Goal: Find specific page/section: Find specific page/section

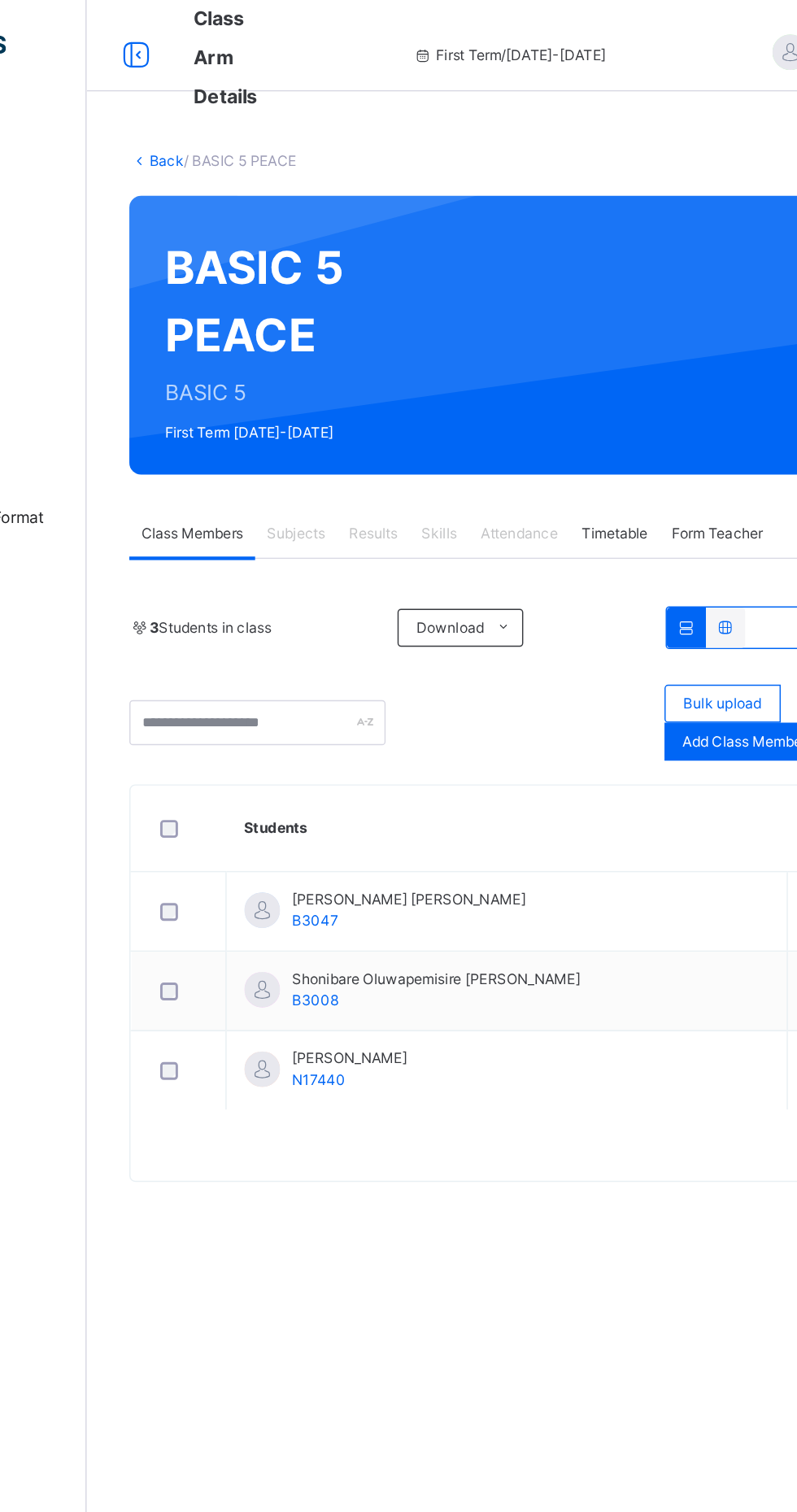
click at [255, 114] on link "Back" at bounding box center [250, 112] width 24 height 12
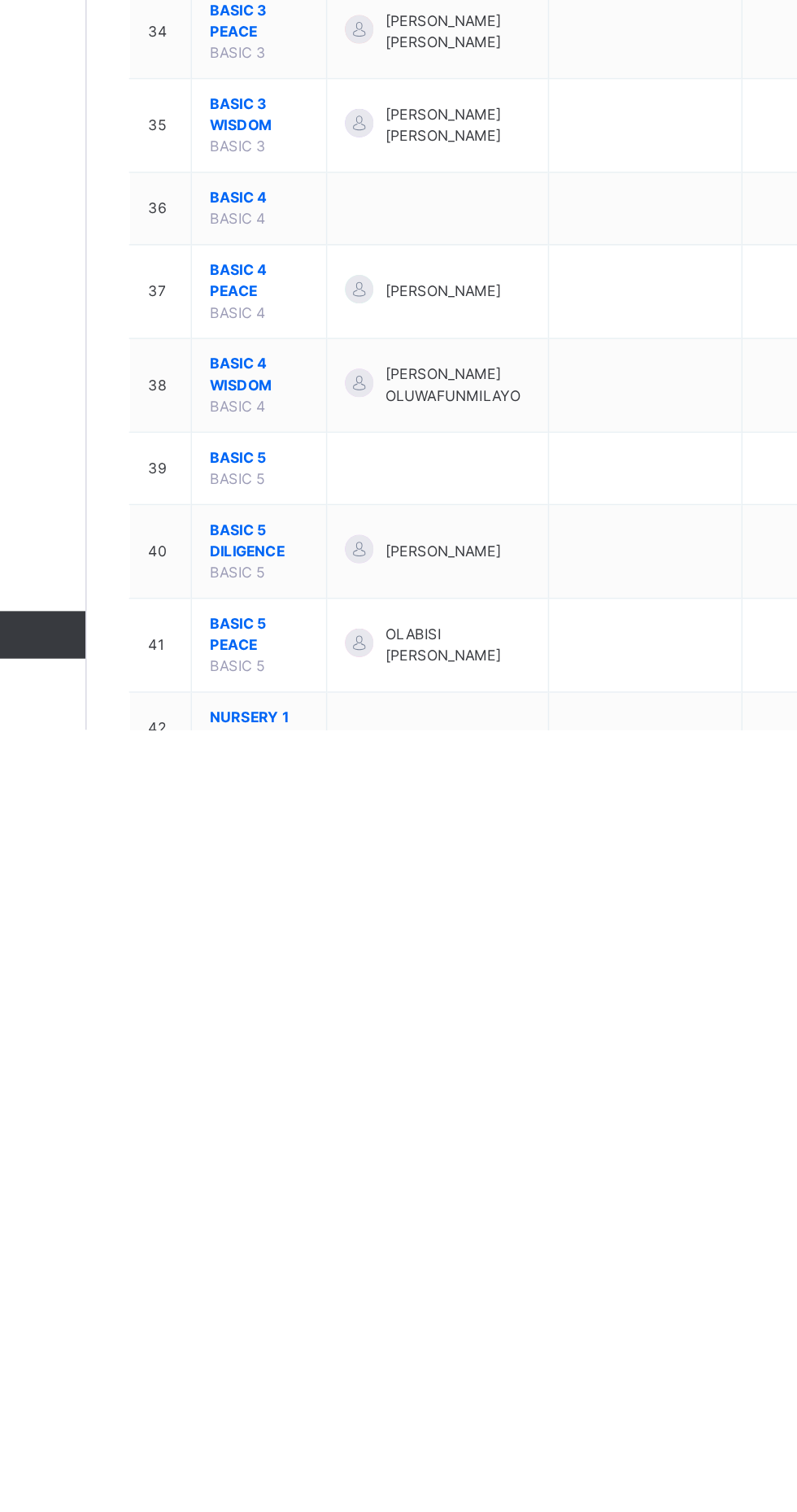
scroll to position [2000, 0]
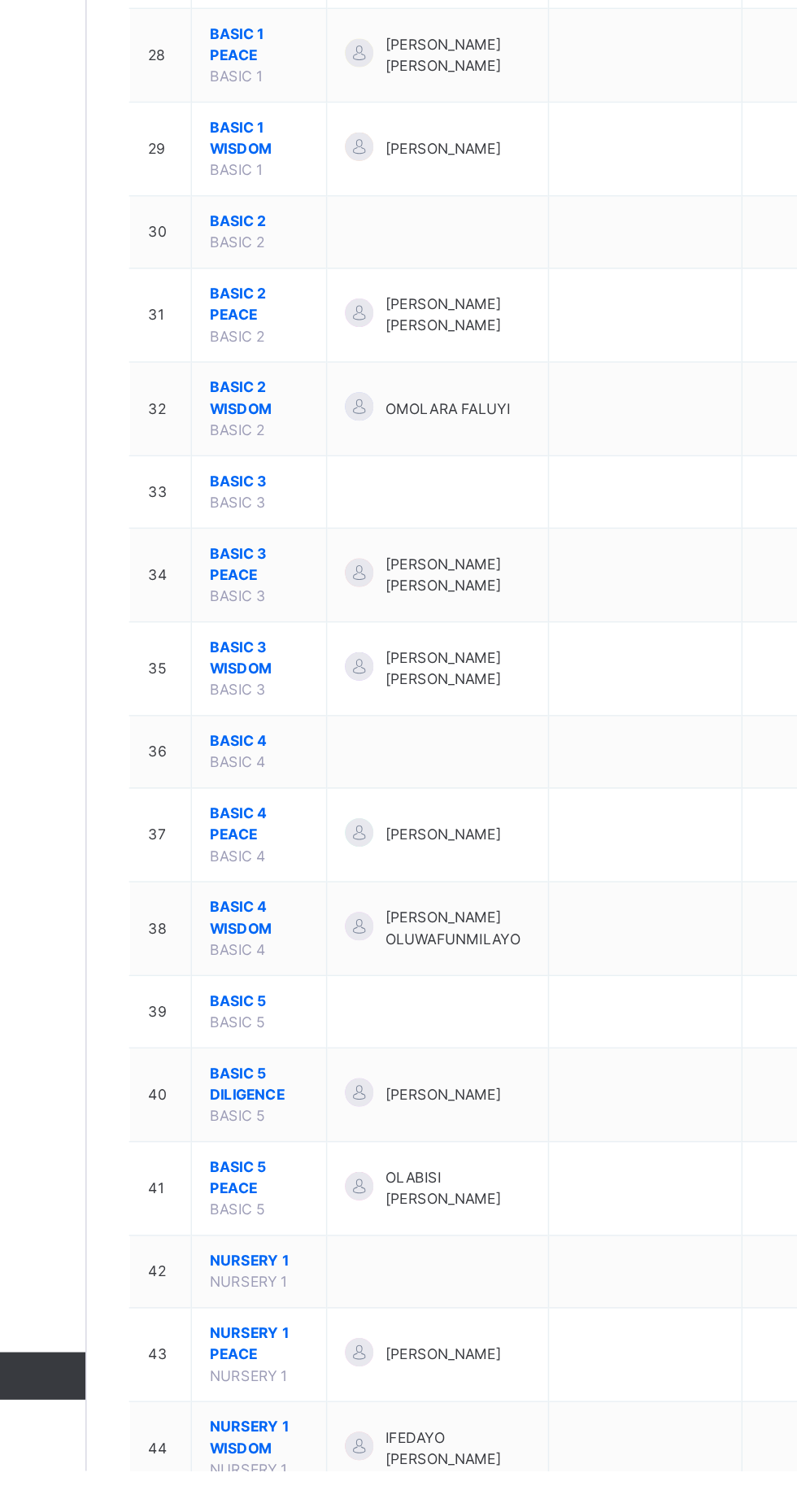
click at [313, 1232] on span "BASIC 5 DILIGENCE" at bounding box center [313, 1247] width 67 height 29
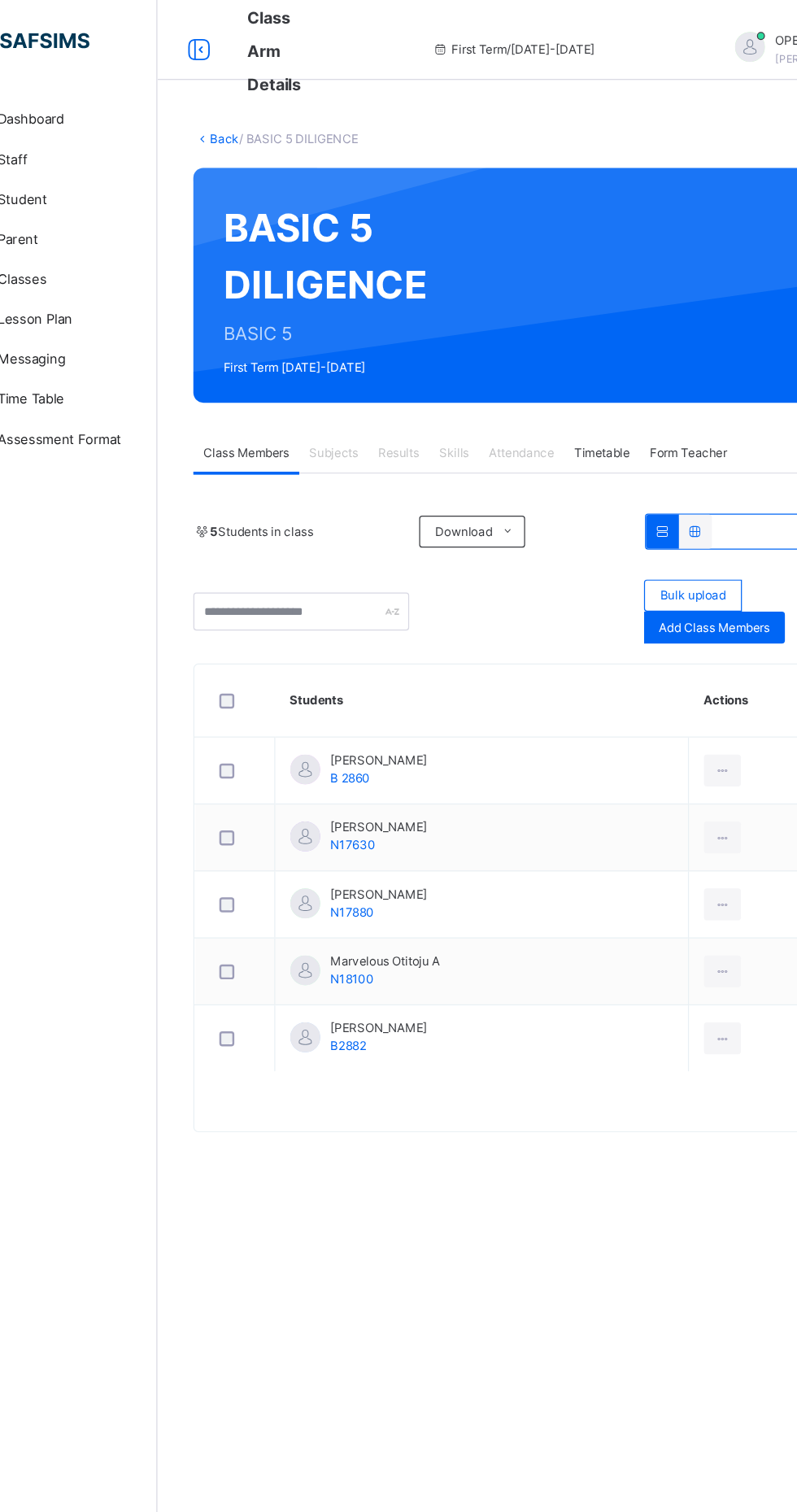
click at [517, 1035] on div "Back / BASIC 5 DILIGENCE BASIC 5 DILIGENCE BASIC 5 First Term [DATE]-[DATE] Cla…" at bounding box center [496, 756] width 602 height 1512
click at [249, 113] on link "Back" at bounding box center [250, 112] width 24 height 12
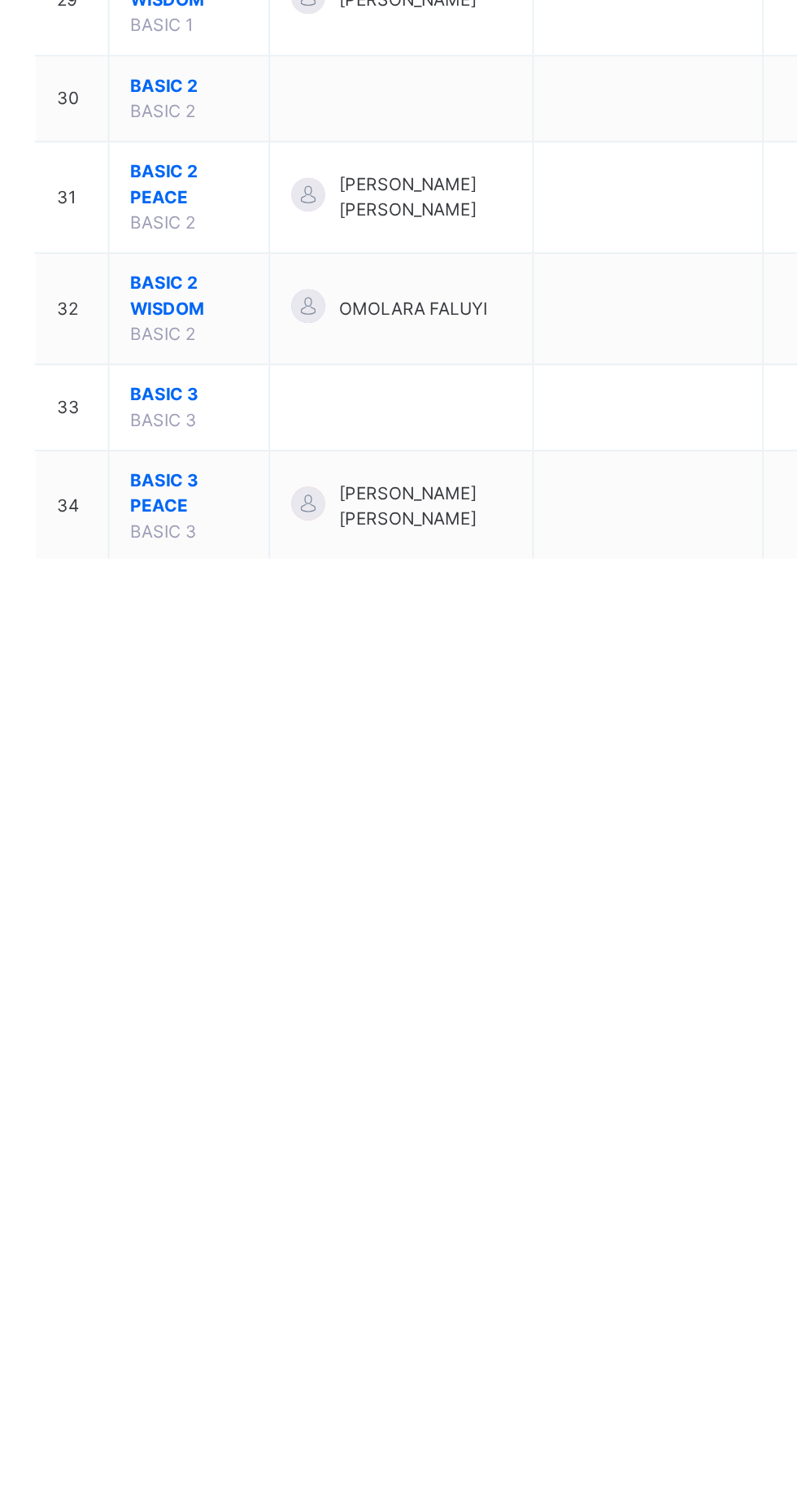
scroll to position [1423, 0]
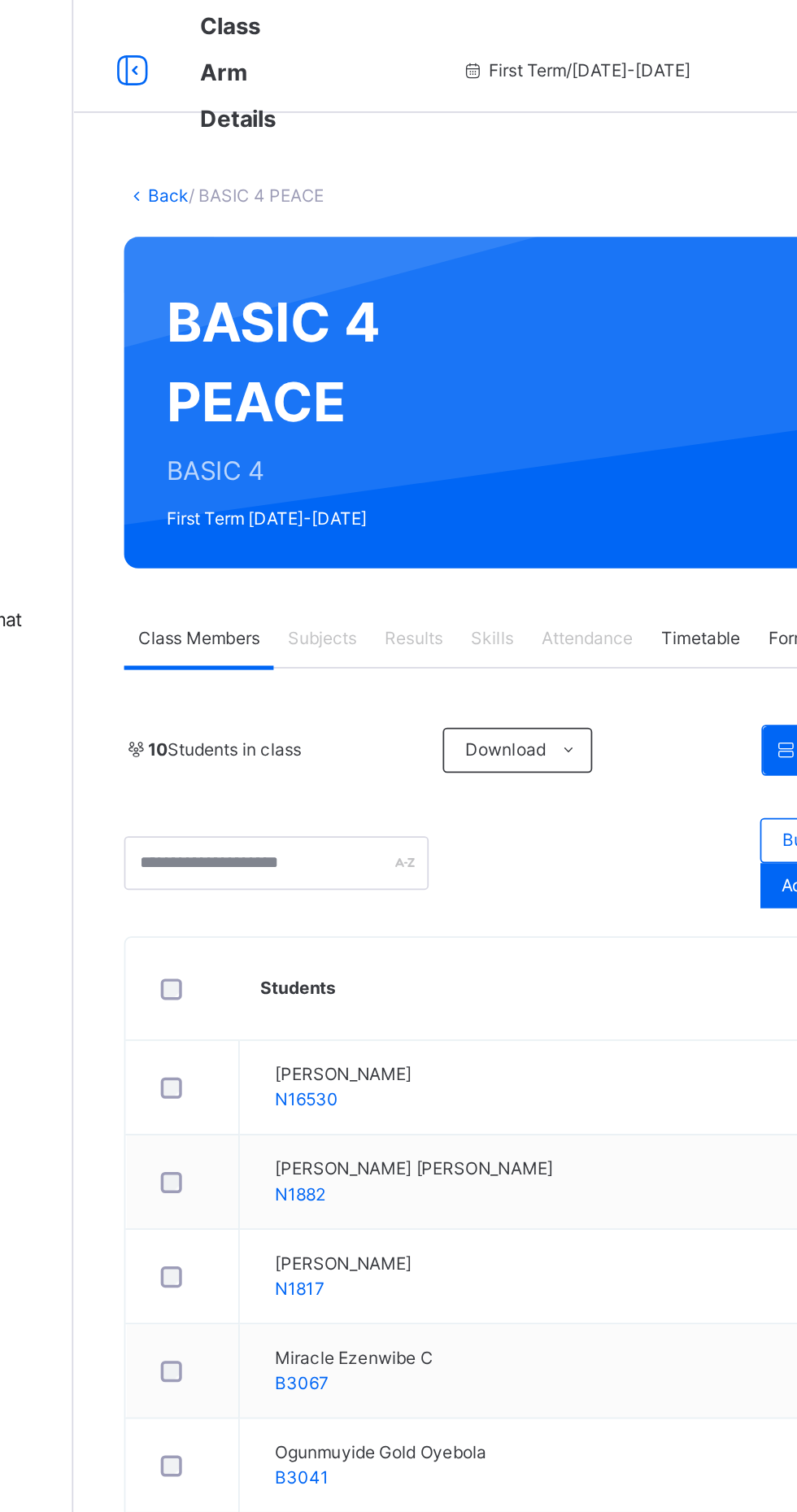
click at [243, 111] on link "Back" at bounding box center [250, 112] width 24 height 12
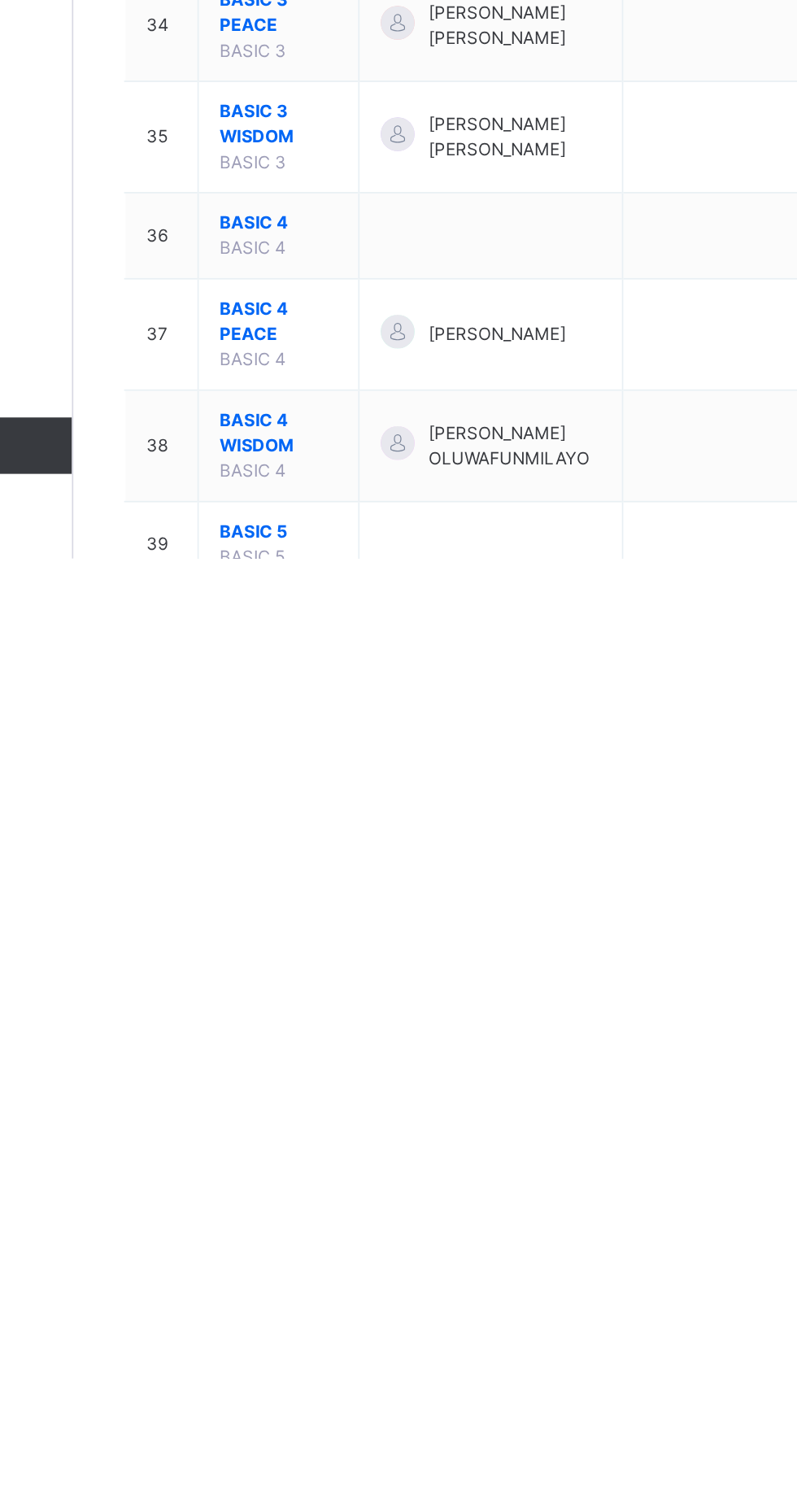
scroll to position [1874, 0]
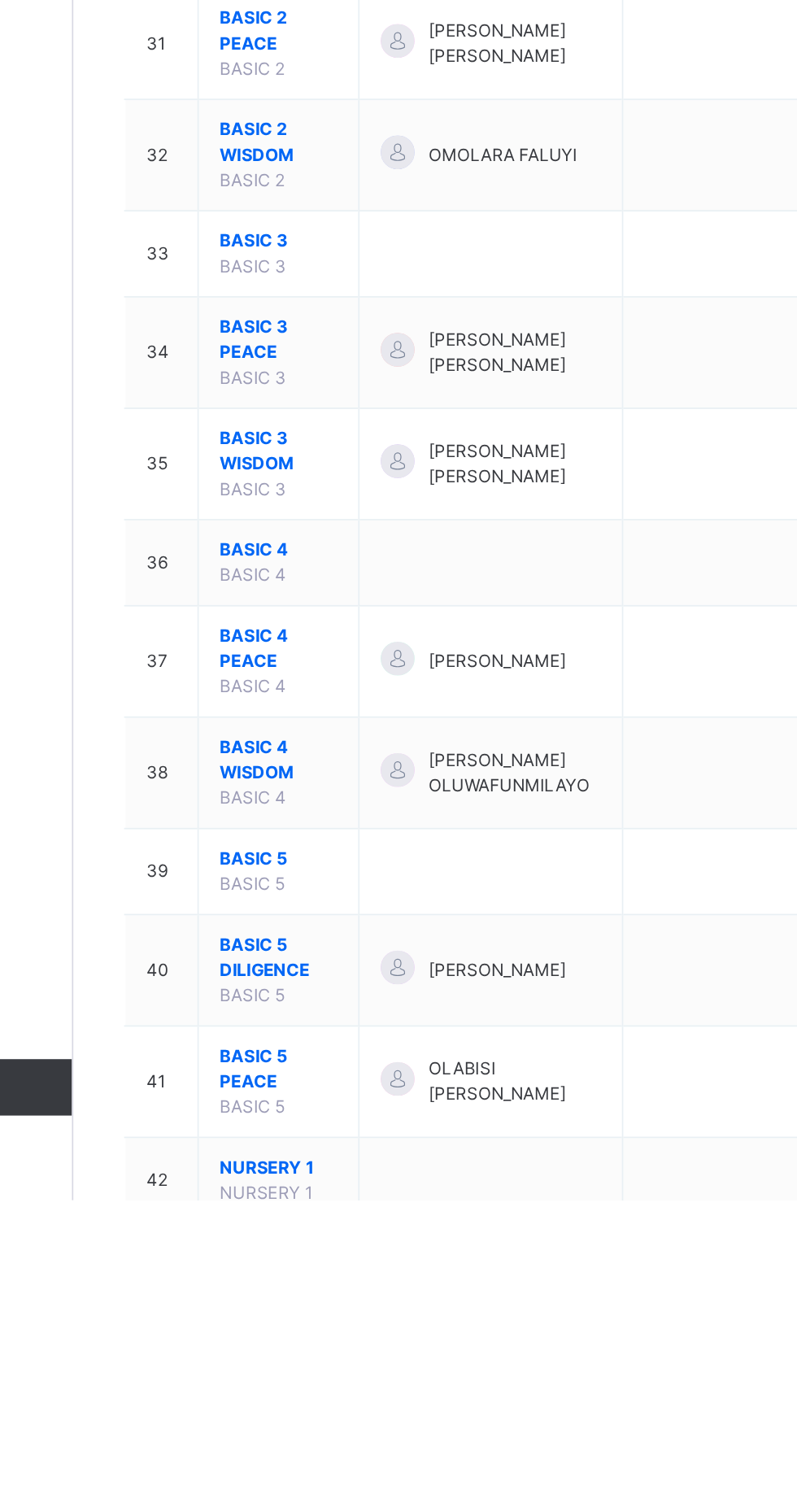
click at [300, 1243] on span "BASIC 4 WISDOM" at bounding box center [313, 1258] width 67 height 29
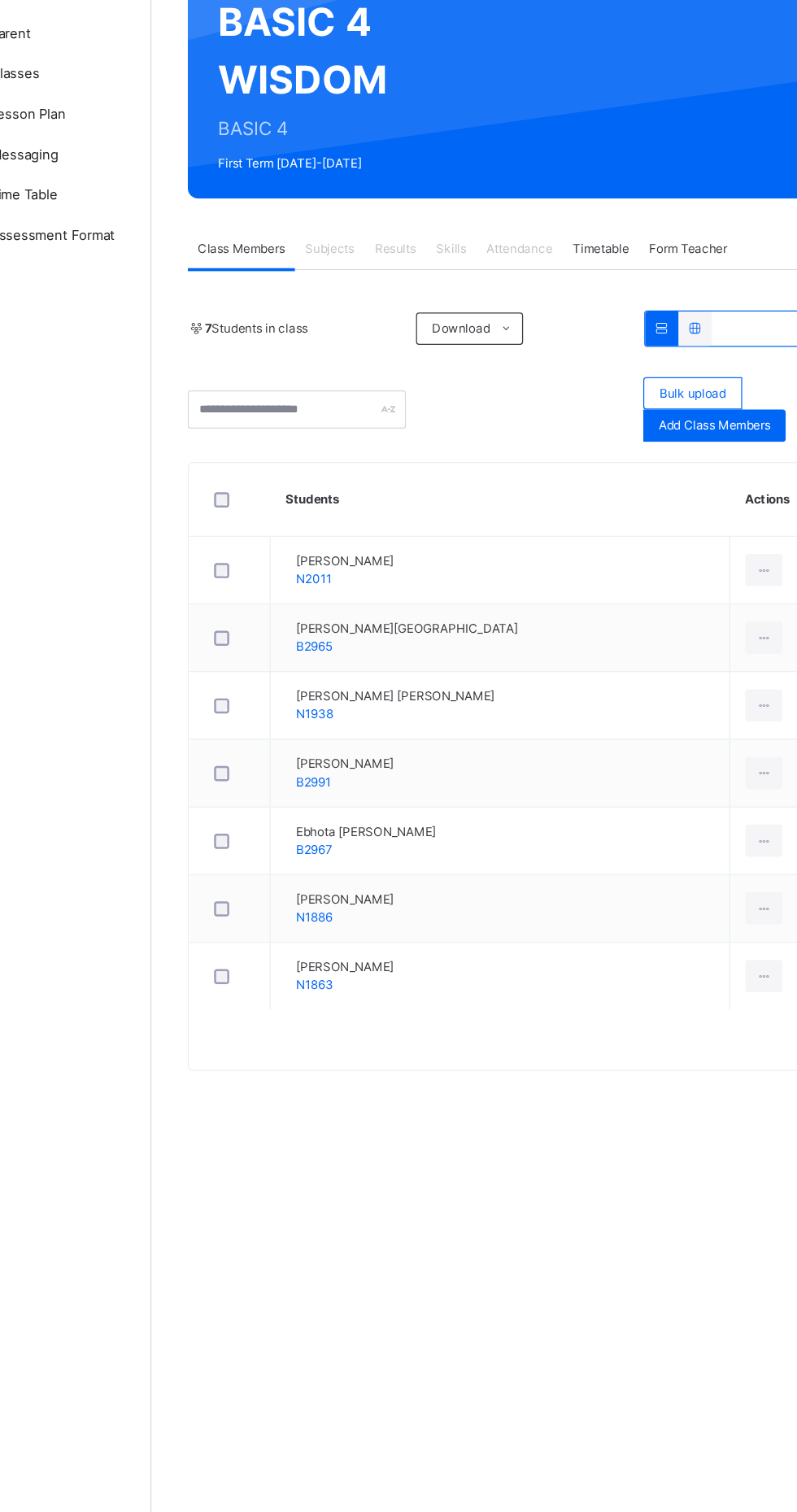
click at [568, 630] on td "[PERSON_NAME] N2011" at bounding box center [477, 628] width 370 height 54
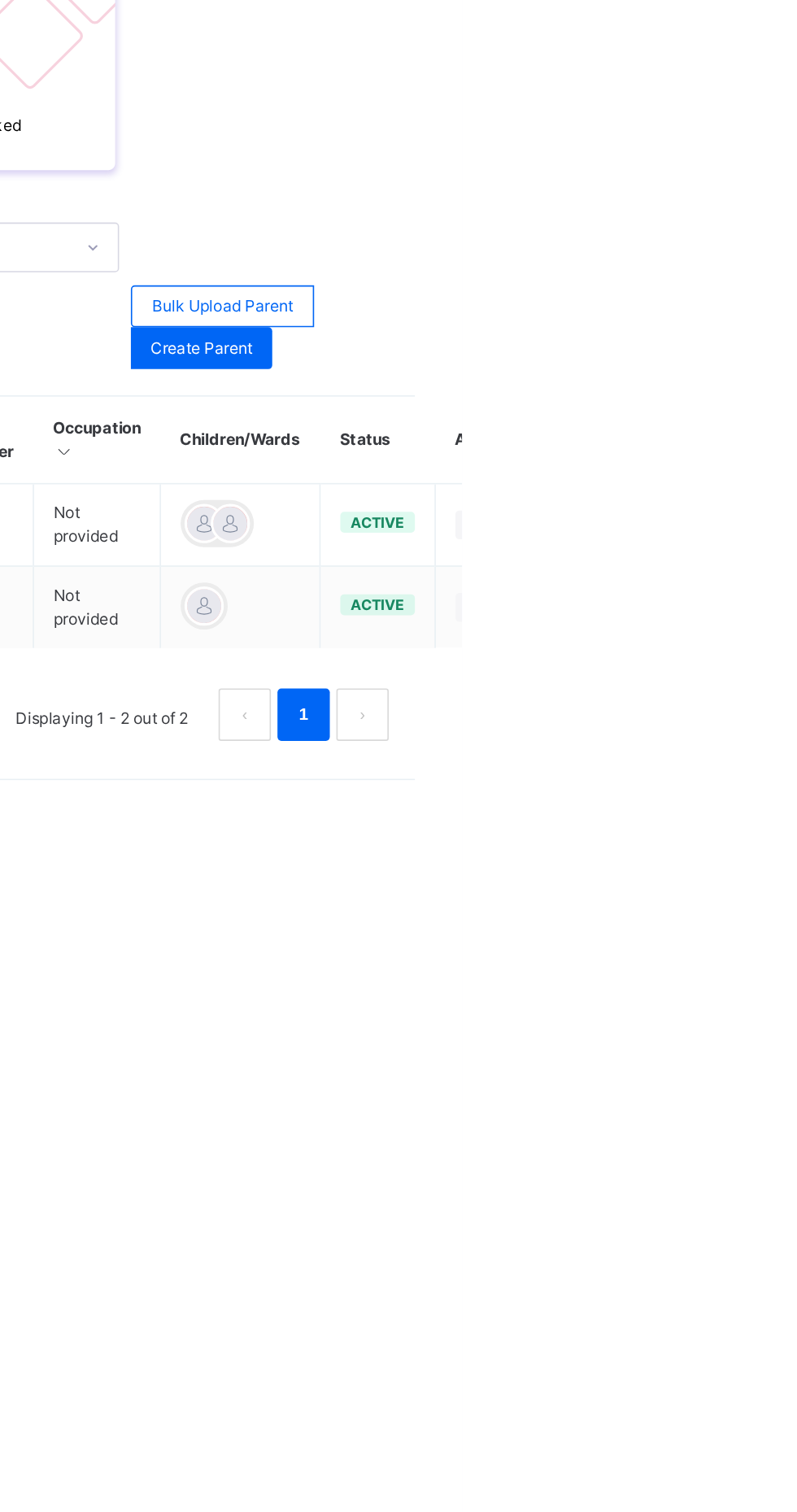
type input "**********"
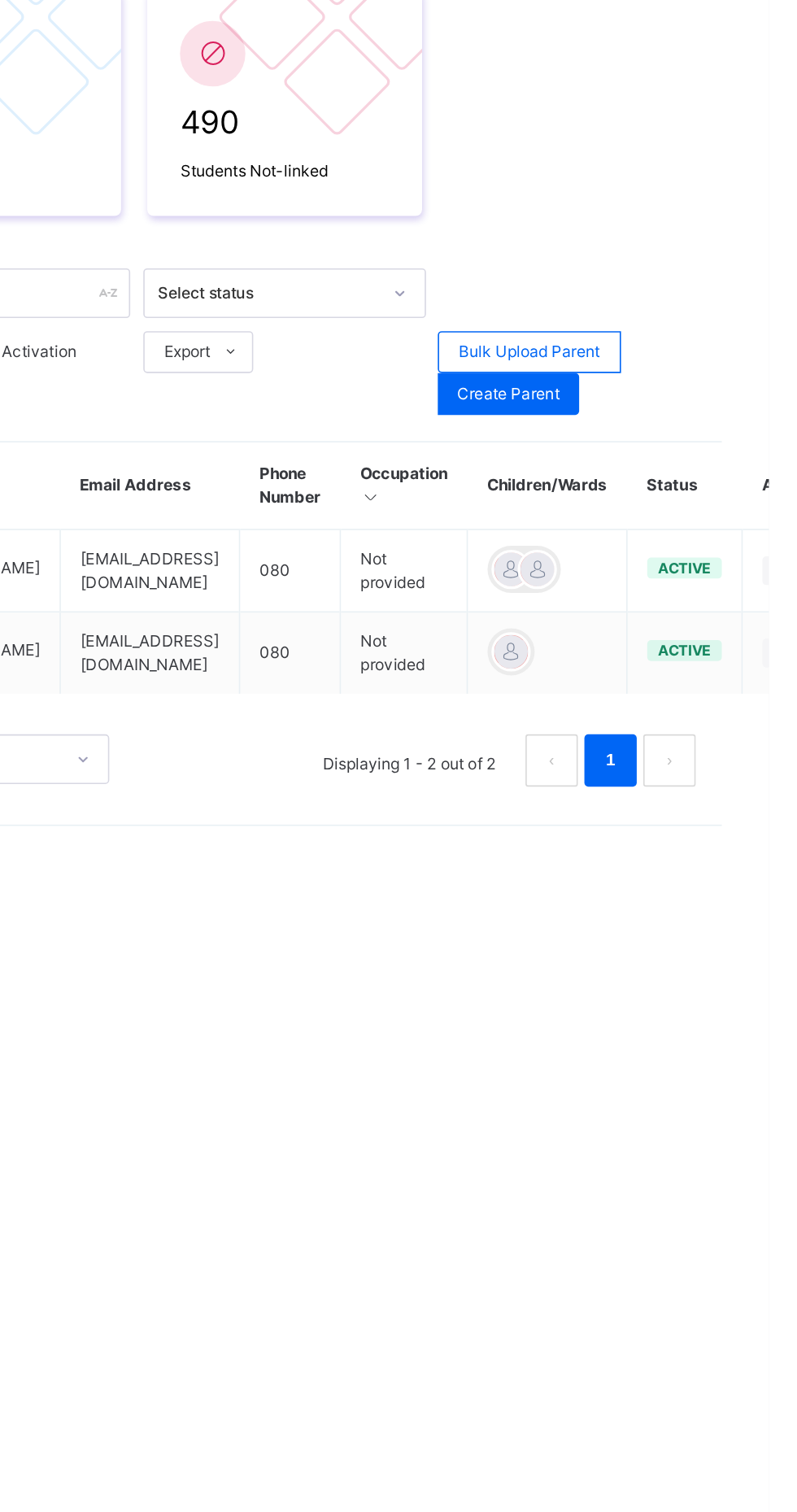
click at [625, 907] on div "**********" at bounding box center [496, 756] width 602 height 1512
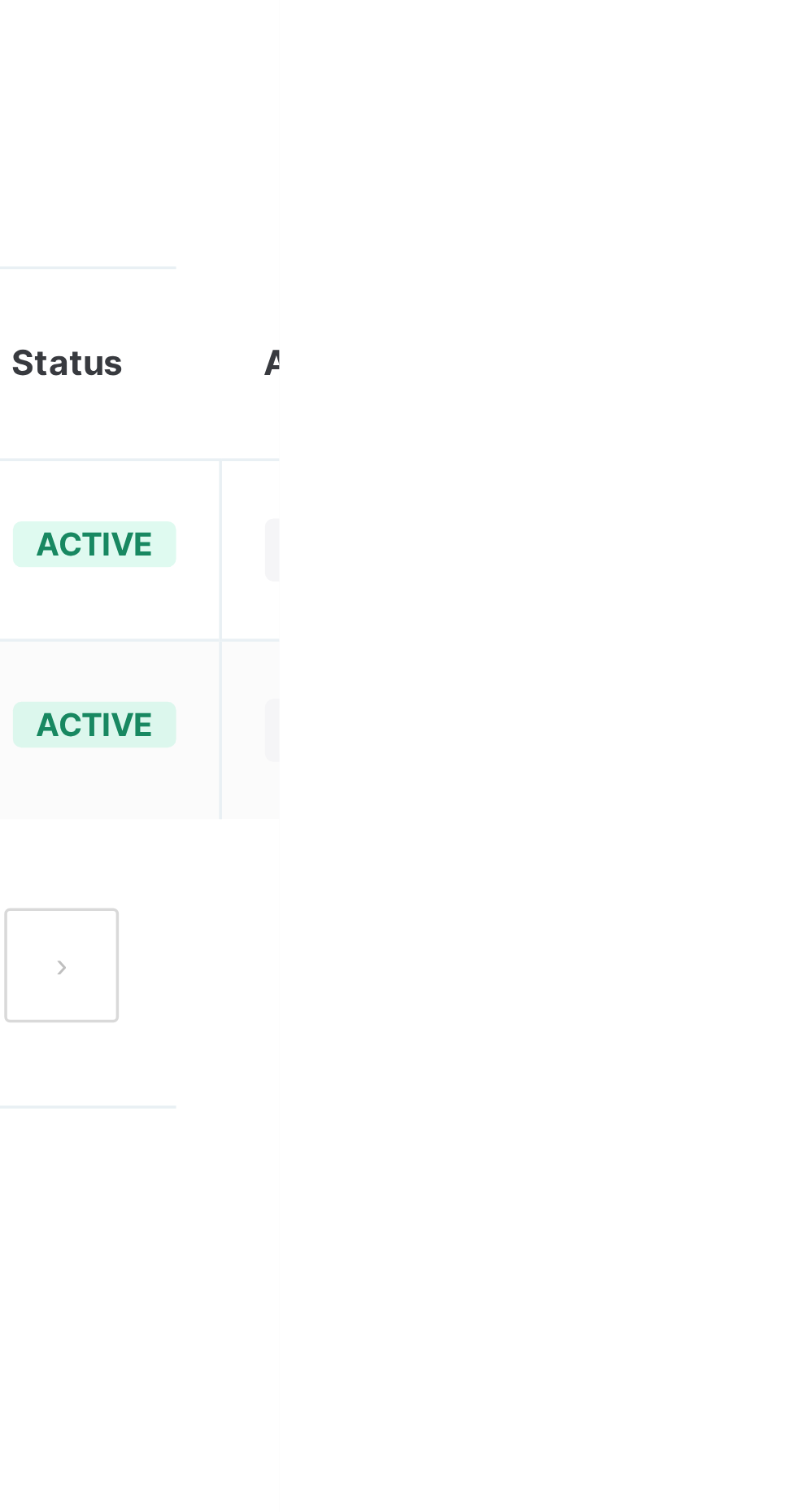
click at [796, 673] on icon at bounding box center [803, 674] width 14 height 12
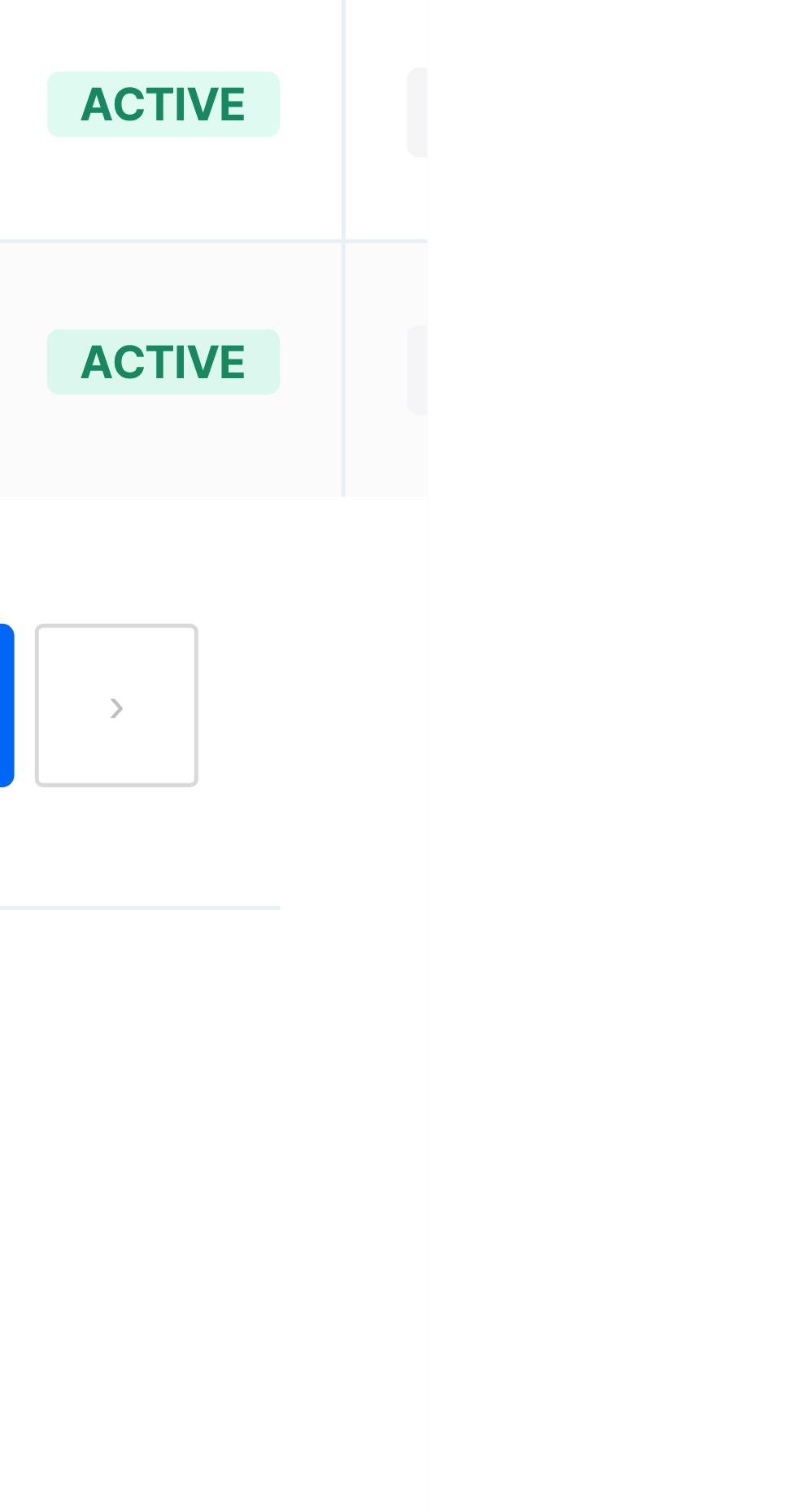
click at [0, 0] on div "Change Email" at bounding box center [0, 0] width 0 height 0
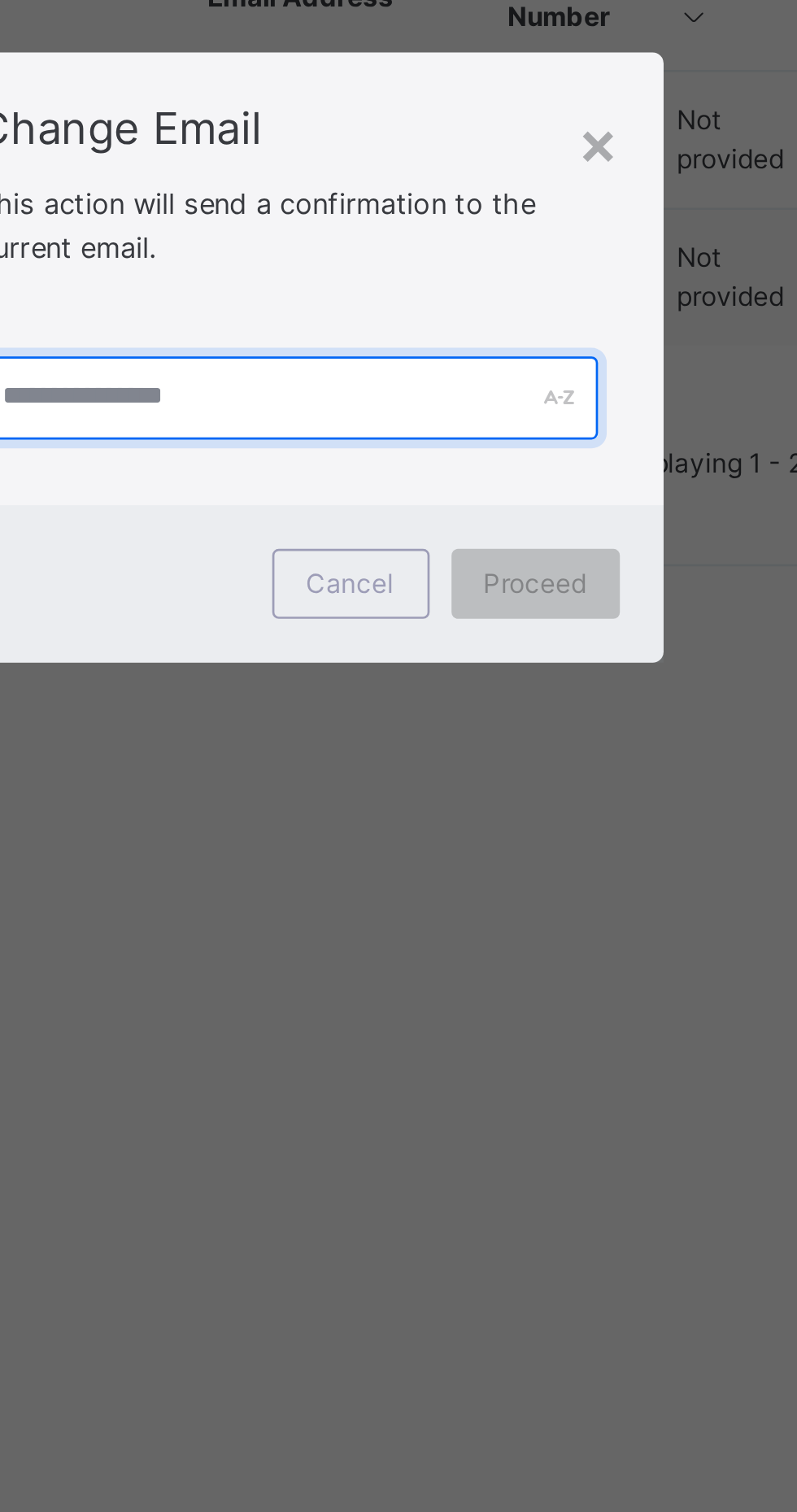
click at [425, 786] on input "text" at bounding box center [398, 771] width 230 height 31
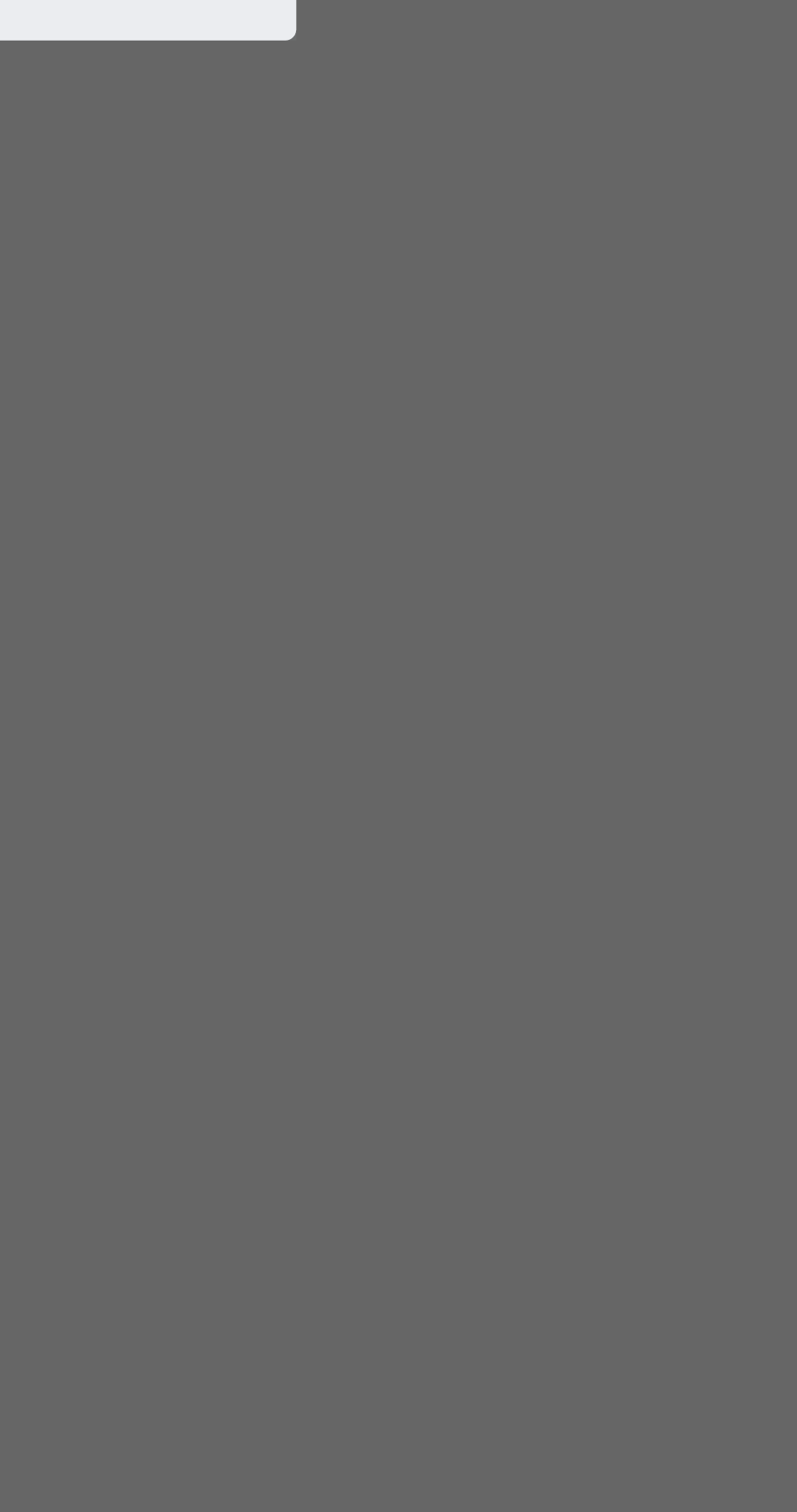
type input "**********"
click at [510, 847] on span "Proceed" at bounding box center [490, 840] width 38 height 15
